Goal: Task Accomplishment & Management: Complete application form

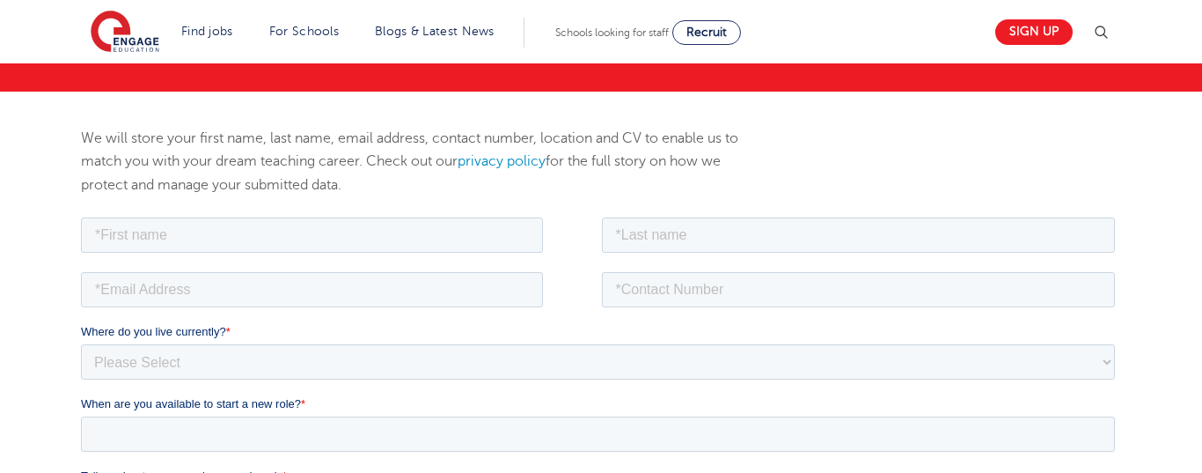
scroll to position [206, 0]
click at [426, 231] on input "text" at bounding box center [311, 234] width 462 height 35
type input "Ihuoma"
type input "[PERSON_NAME]"
type input "[EMAIL_ADDRESS][DOMAIN_NAME]"
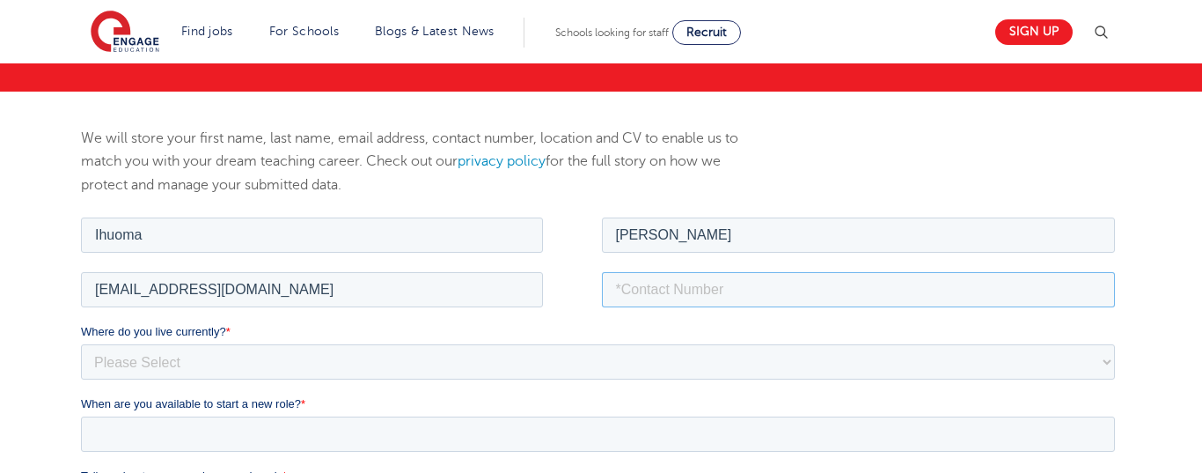
type input "07719725508"
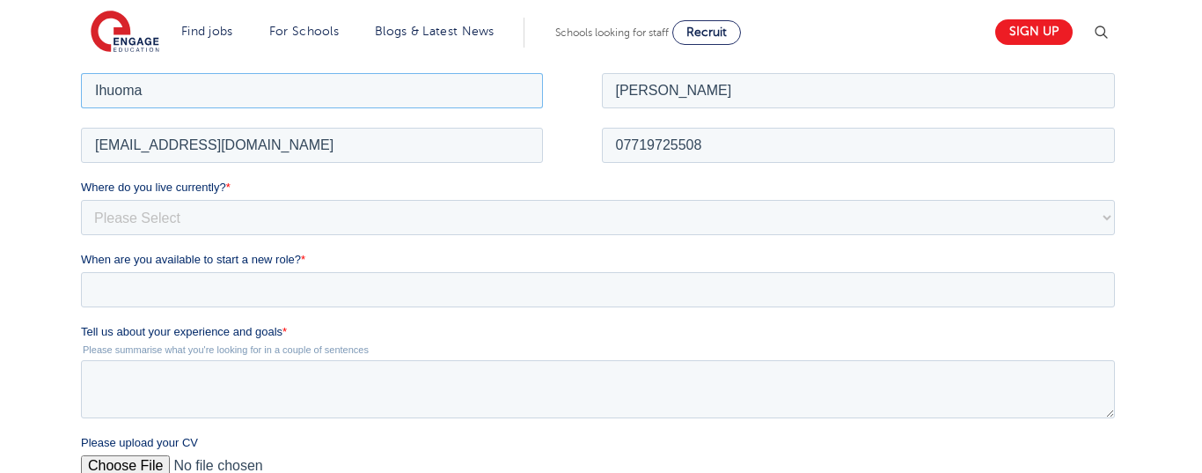
scroll to position [362, 0]
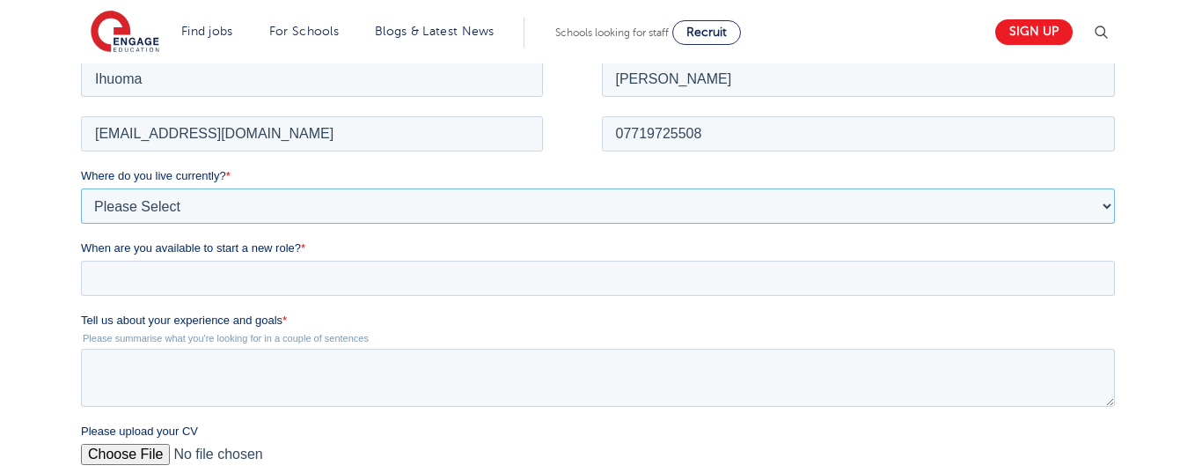
click at [287, 204] on select "Please Select [GEOGRAPHIC_DATA] [GEOGRAPHIC_DATA] [GEOGRAPHIC_DATA] [GEOGRAPHIC…" at bounding box center [597, 204] width 1034 height 35
select select "UK"
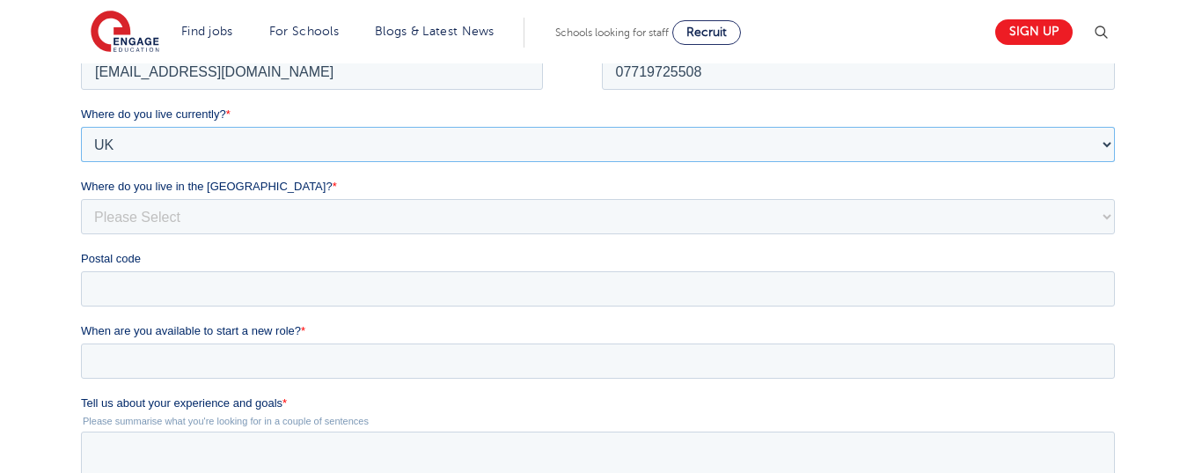
scroll to position [422, 0]
click at [251, 208] on select "Please Select Overseas [GEOGRAPHIC_DATA] [GEOGRAPHIC_DATA] [GEOGRAPHIC_DATA] [G…" at bounding box center [597, 217] width 1034 height 35
select select "[GEOGRAPHIC_DATA]"
click at [246, 290] on input "Postal code" at bounding box center [597, 289] width 1034 height 35
type input "c"
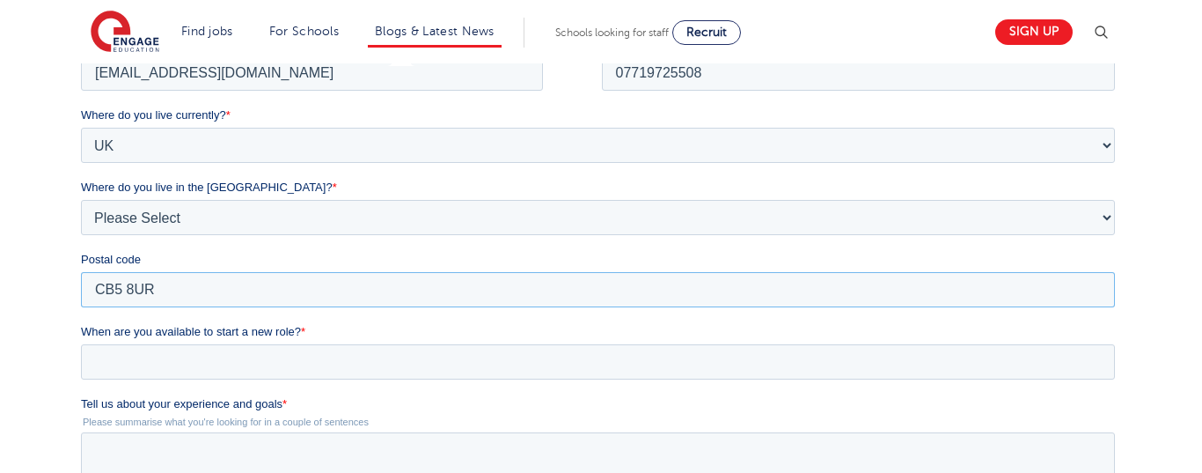
type input "CB5 8UR"
